Goal: Transaction & Acquisition: Purchase product/service

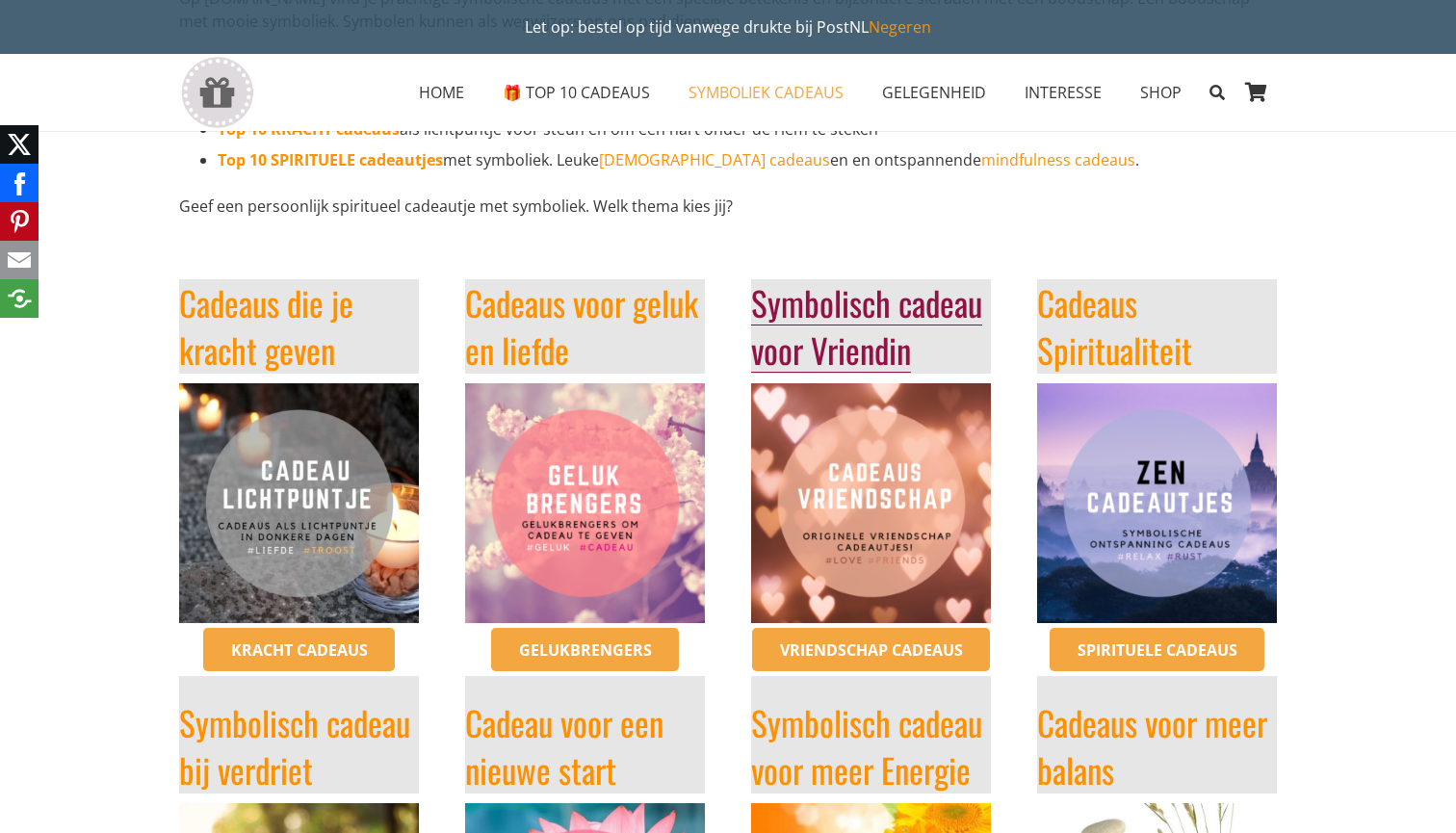
scroll to position [288, 0]
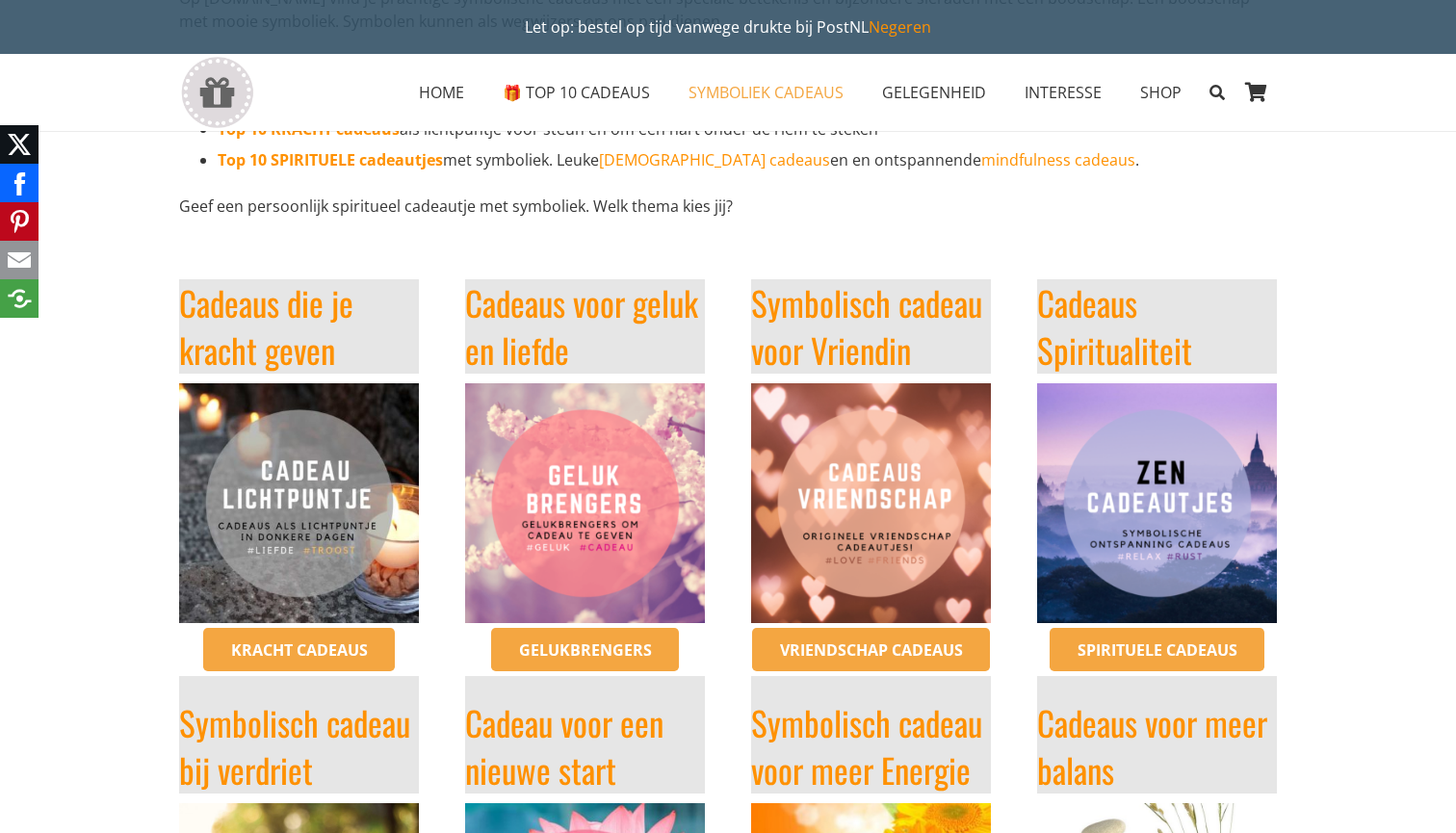
click at [876, 551] on img "cadeaus vriendschap symbolisch vriending cadeau origineel inspirerendwinkelen" at bounding box center [871, 503] width 240 height 240
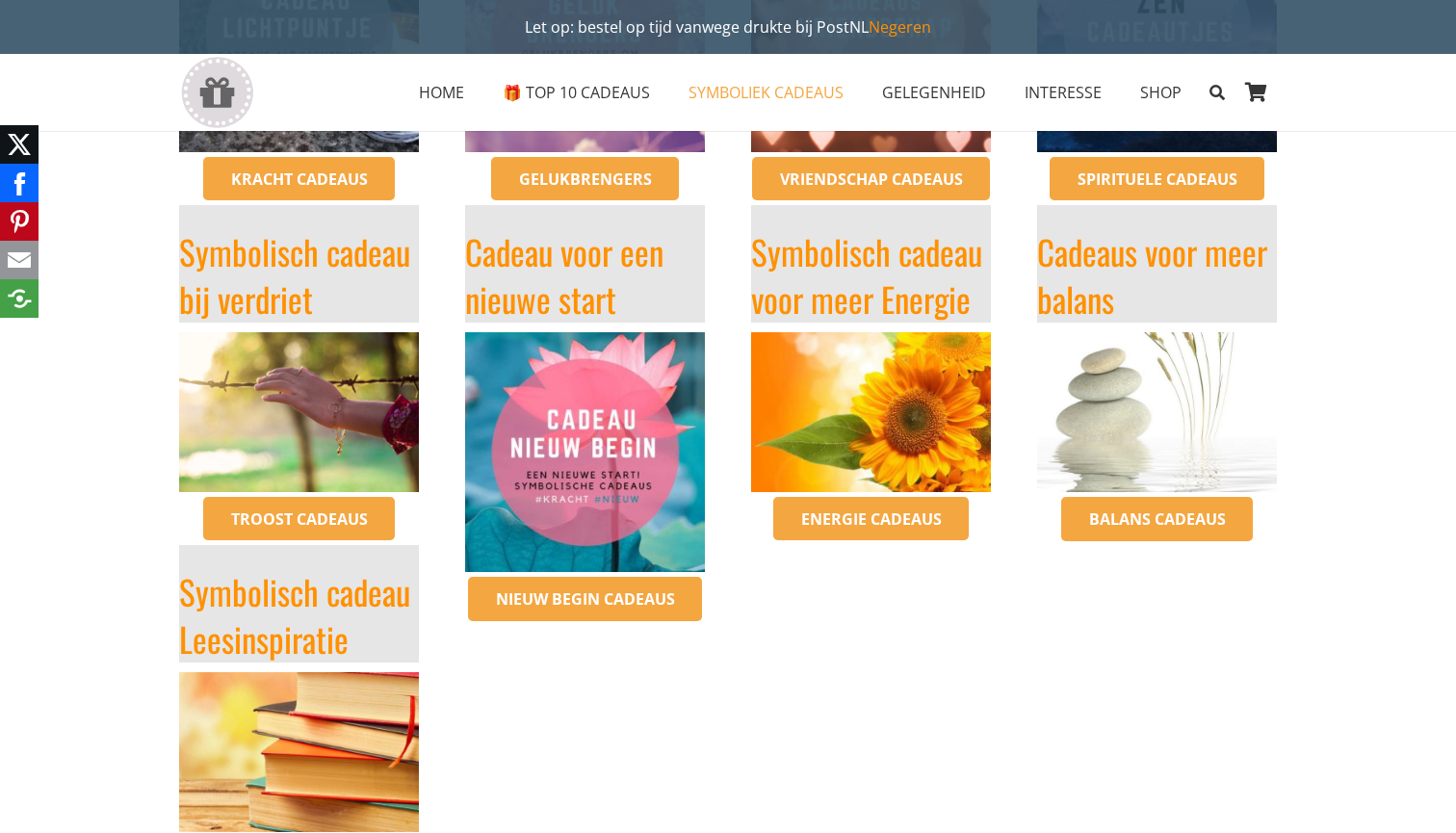
scroll to position [763, 0]
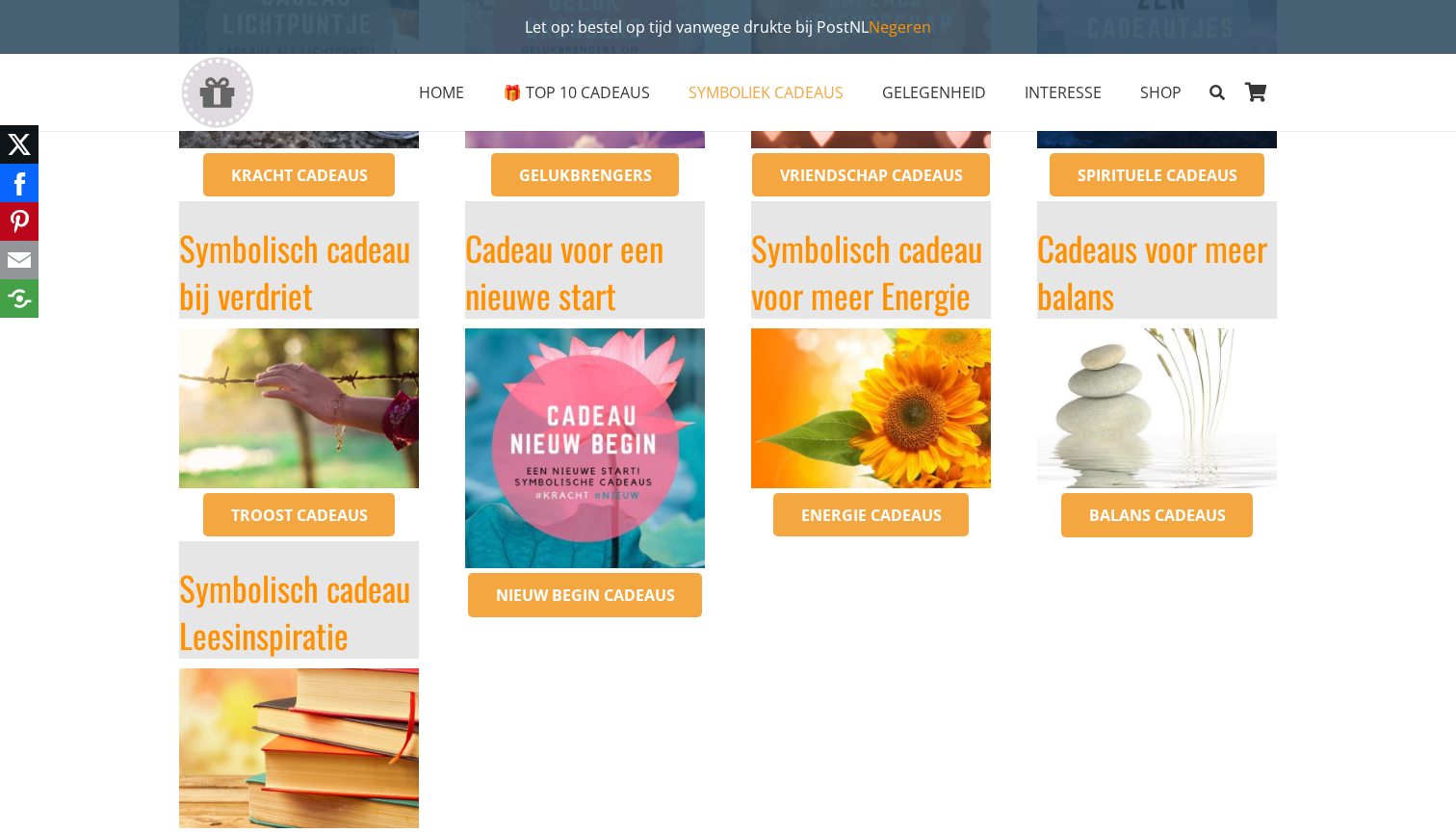
click at [340, 737] on img "inspirerende-boeken-bestellen-zingeving-spiritualiteit" at bounding box center [299, 748] width 240 height 160
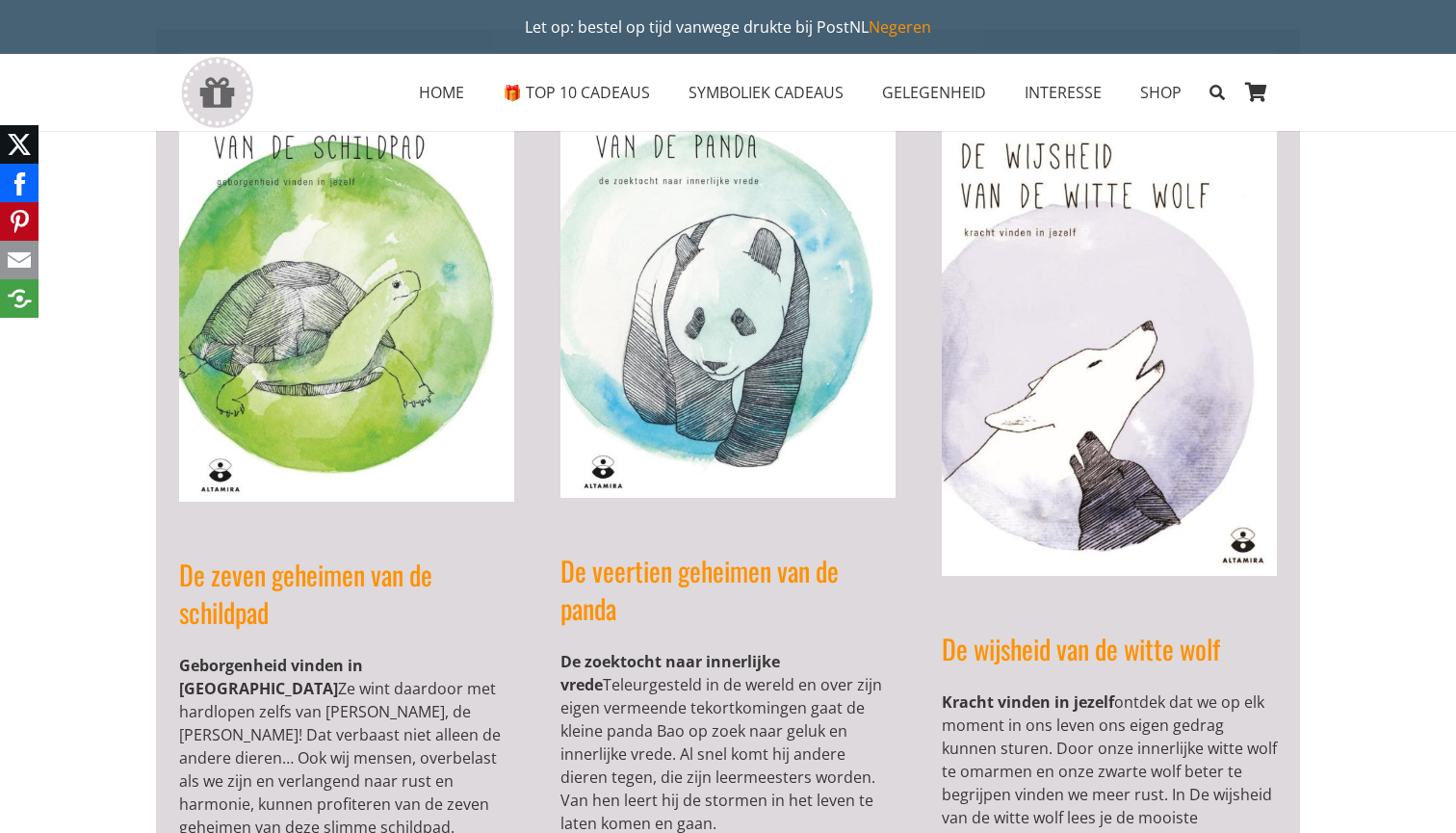
scroll to position [488, 0]
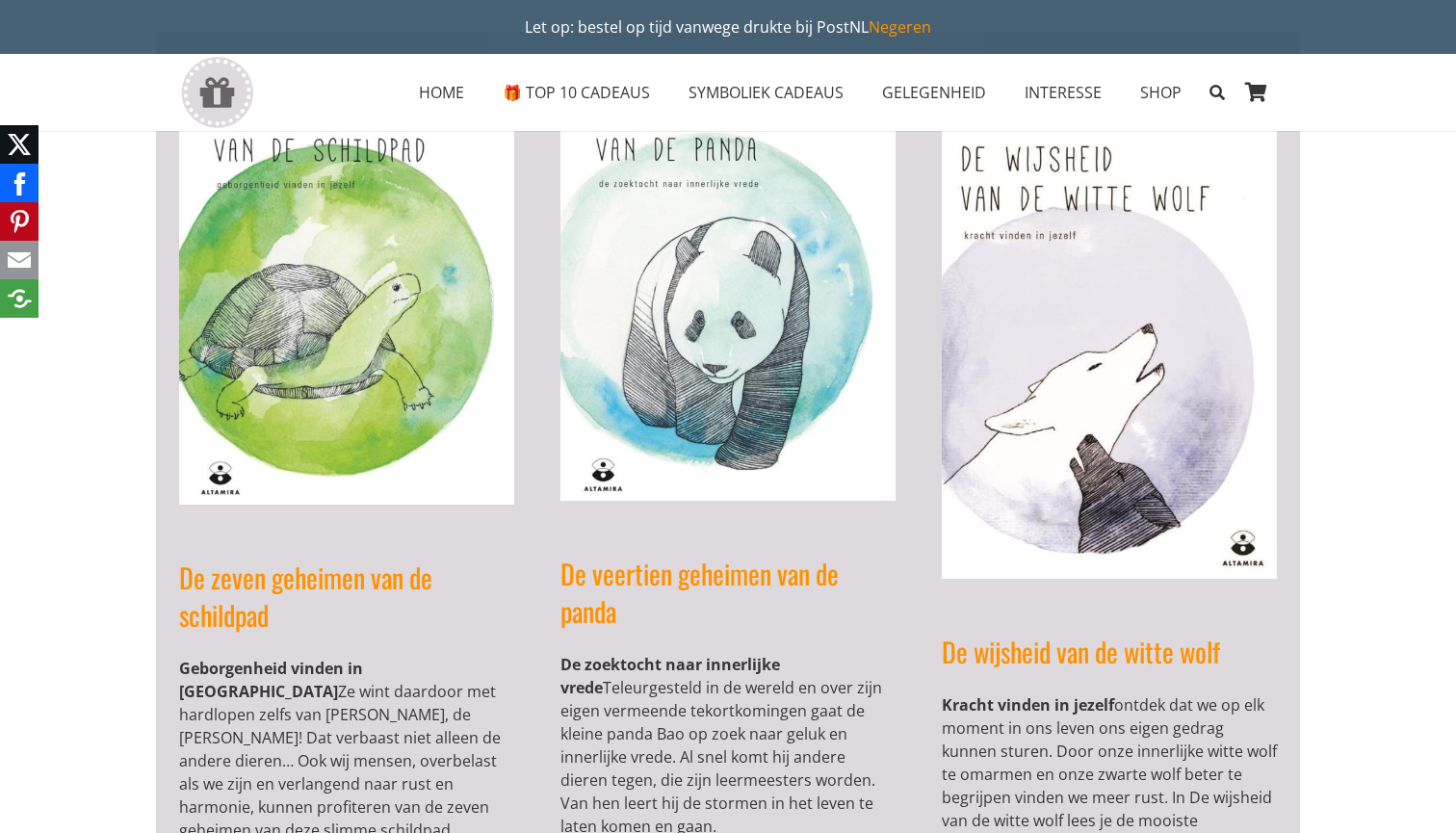
drag, startPoint x: 593, startPoint y: 689, endPoint x: 671, endPoint y: 699, distance: 78.6
click at [675, 699] on p "De zoektocht naar innerlijke vrede Teleurgesteld in de wereld en over zijn eige…" at bounding box center [728, 745] width 335 height 185
drag, startPoint x: 671, startPoint y: 699, endPoint x: 684, endPoint y: 746, distance: 48.8
click at [688, 746] on p "De zoektocht naar innerlijke vrede Teleurgesteld in de wereld en over zijn eige…" at bounding box center [728, 745] width 335 height 185
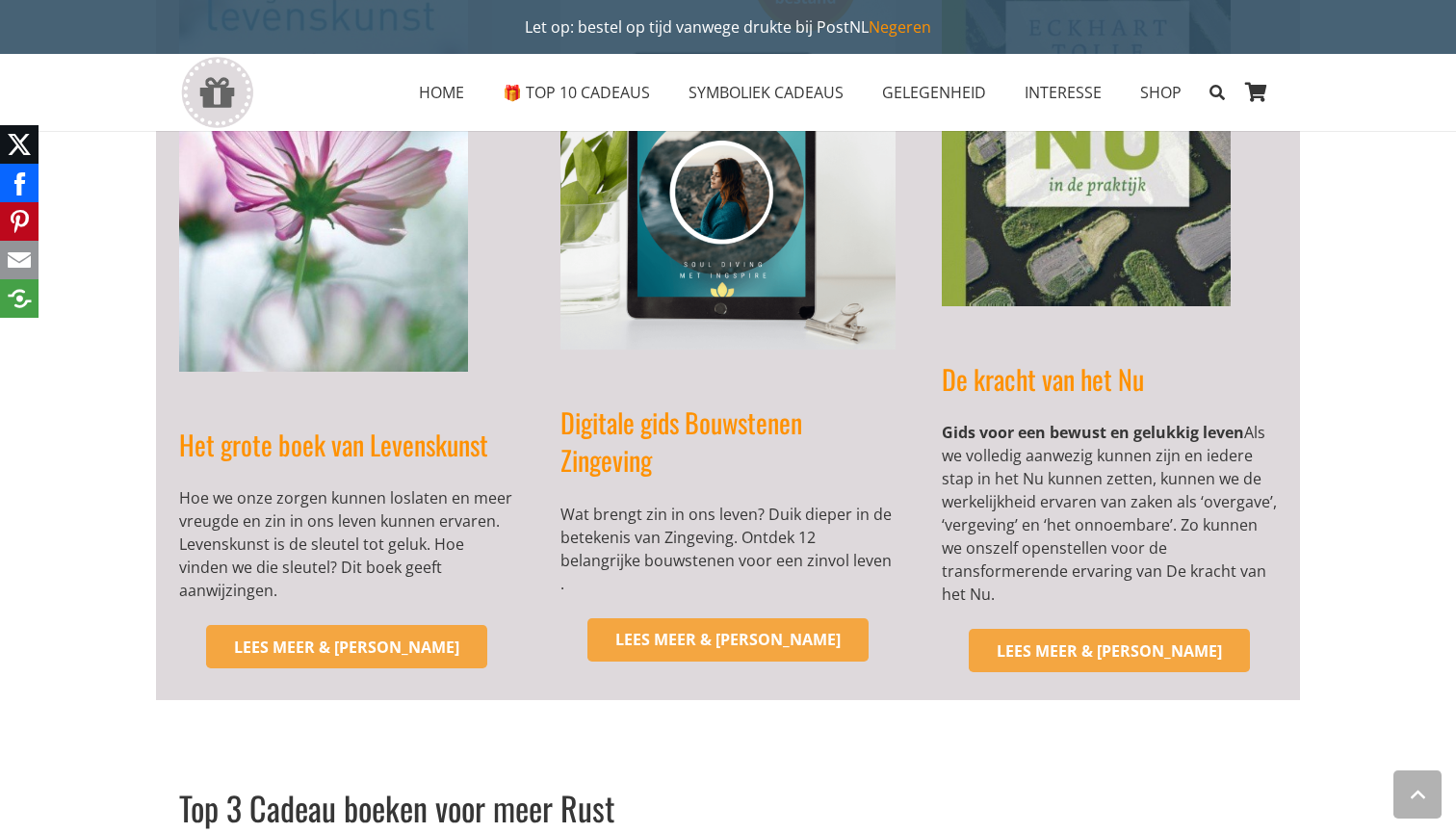
scroll to position [1470, 0]
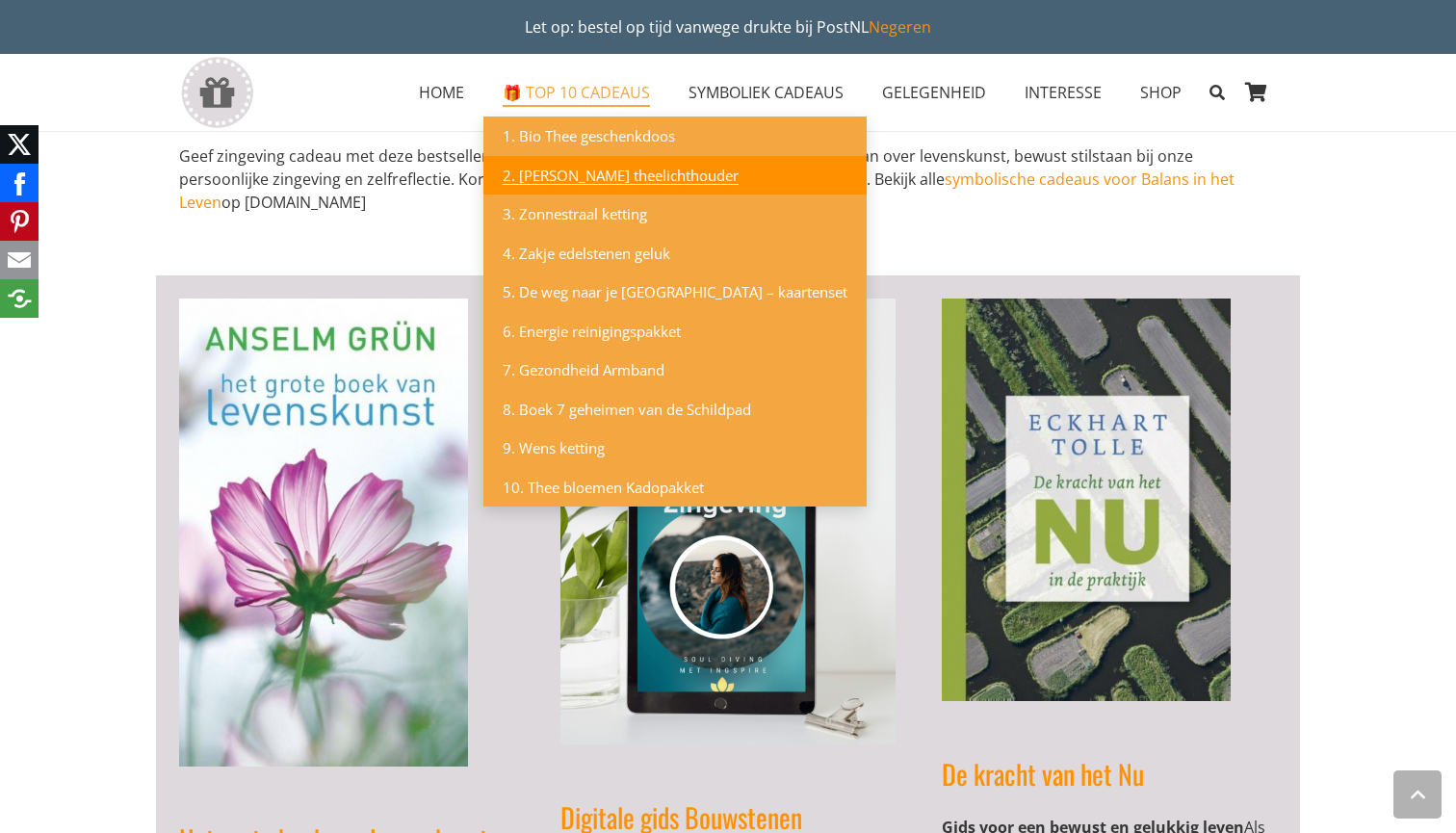
click at [705, 171] on link "2. [PERSON_NAME] theelichthouder" at bounding box center [675, 176] width 383 height 39
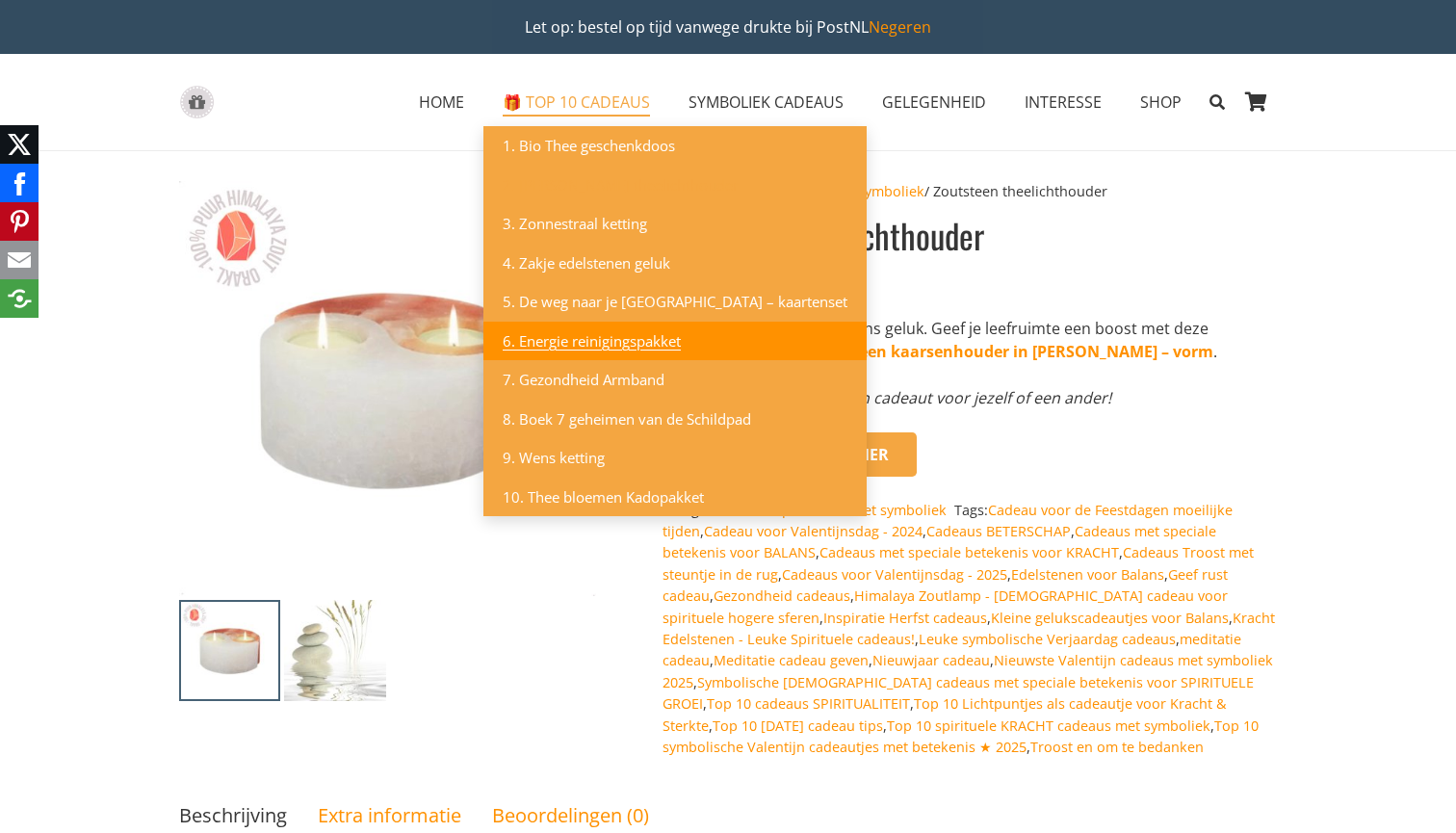
click at [709, 347] on link "6. Energie reinigingspakket" at bounding box center [675, 341] width 383 height 39
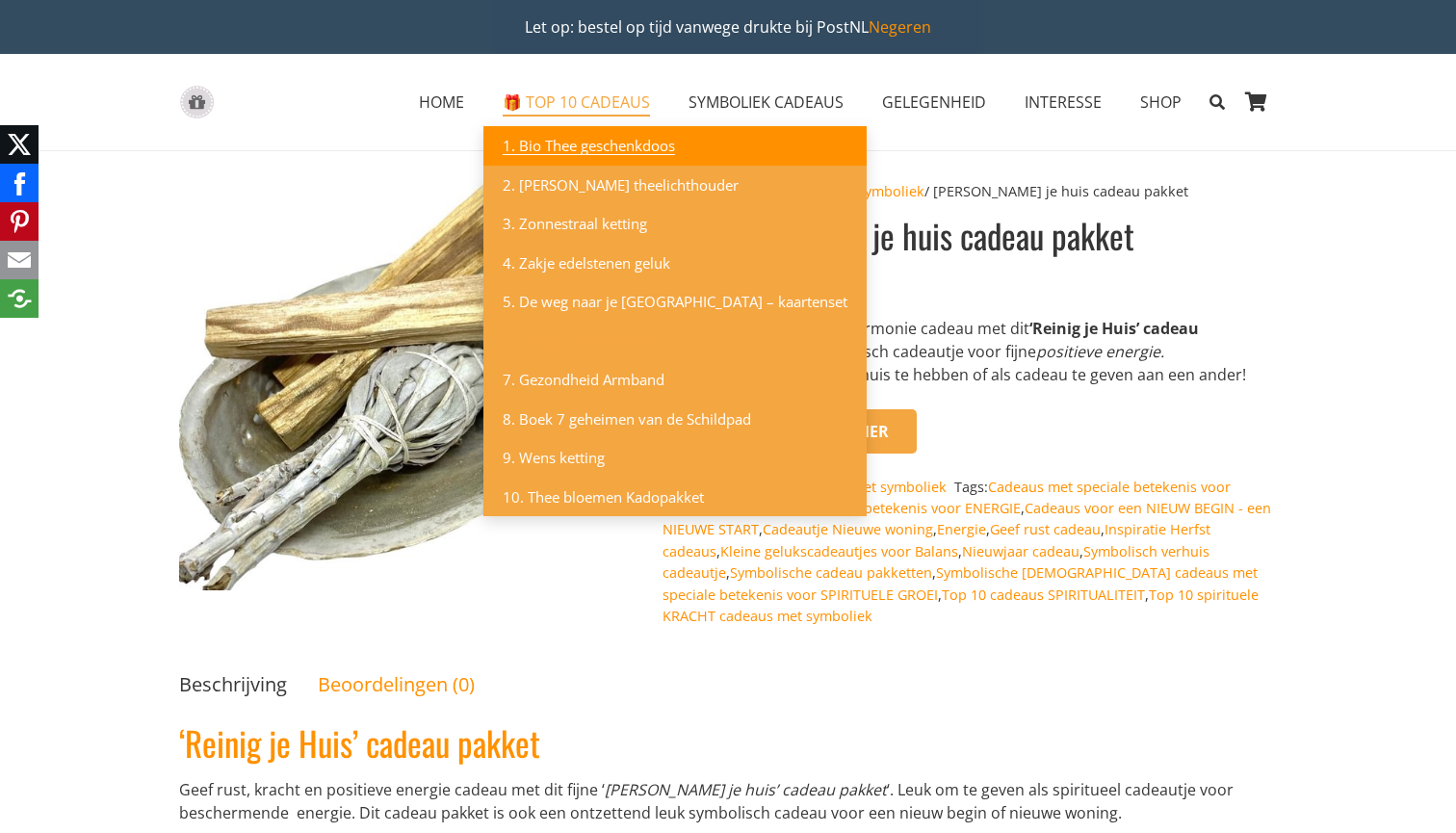
click at [724, 153] on link "1. Bio Thee geschenkdoos" at bounding box center [675, 145] width 383 height 39
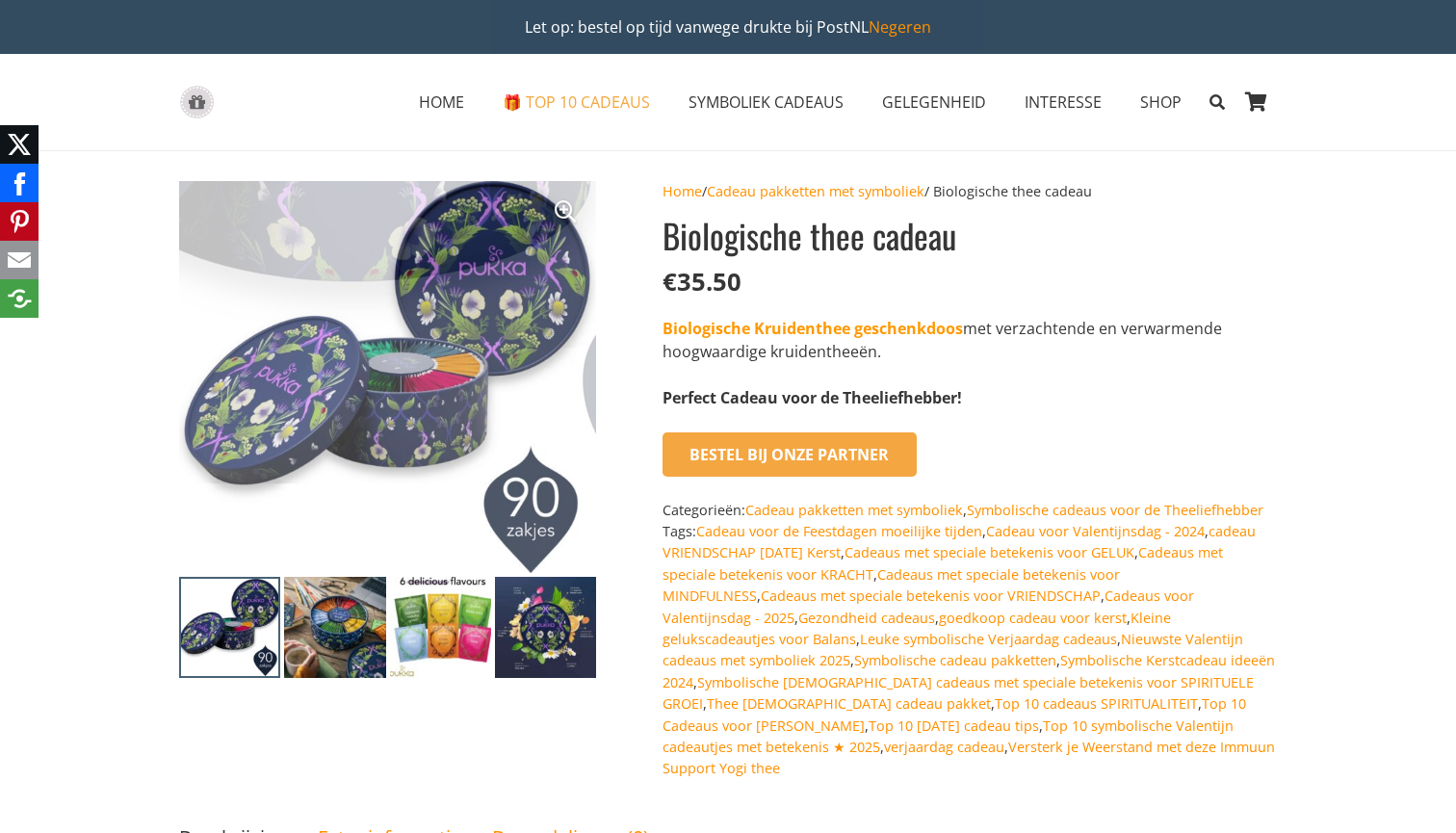
click at [434, 608] on img at bounding box center [441, 627] width 101 height 101
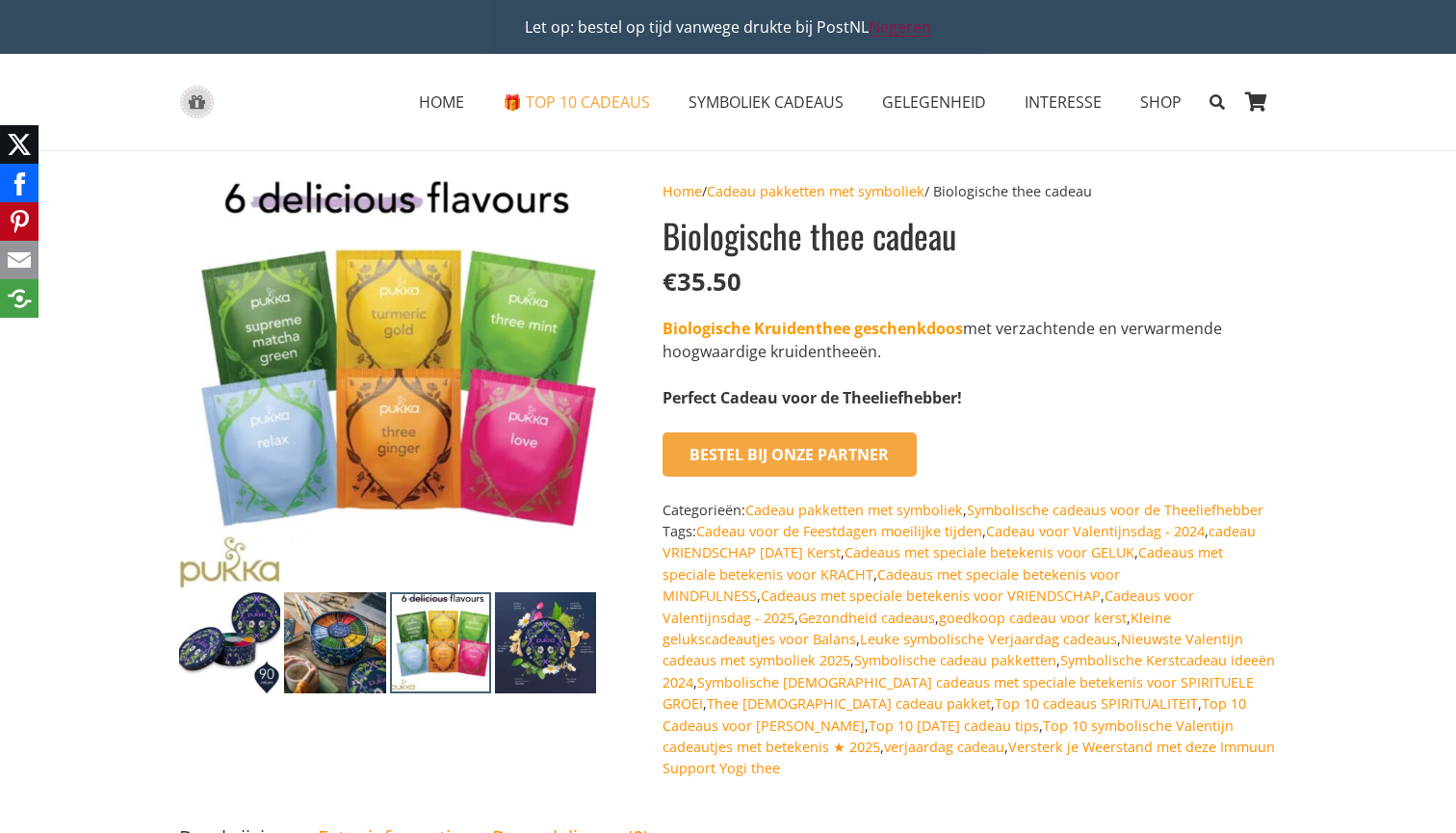
click at [910, 26] on link "Negeren" at bounding box center [900, 27] width 62 height 21
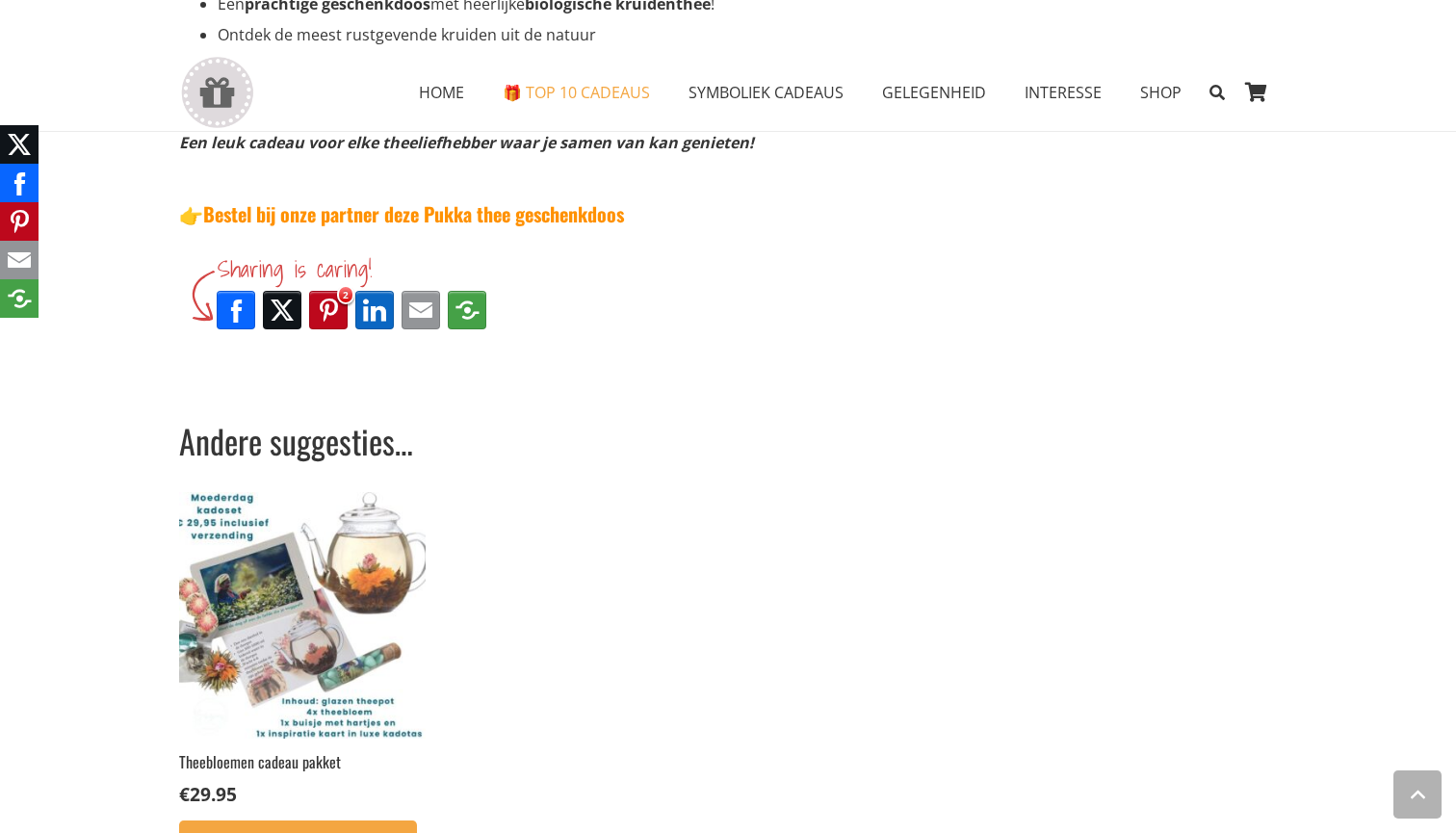
scroll to position [980, 0]
